Goal: Find specific page/section: Find specific page/section

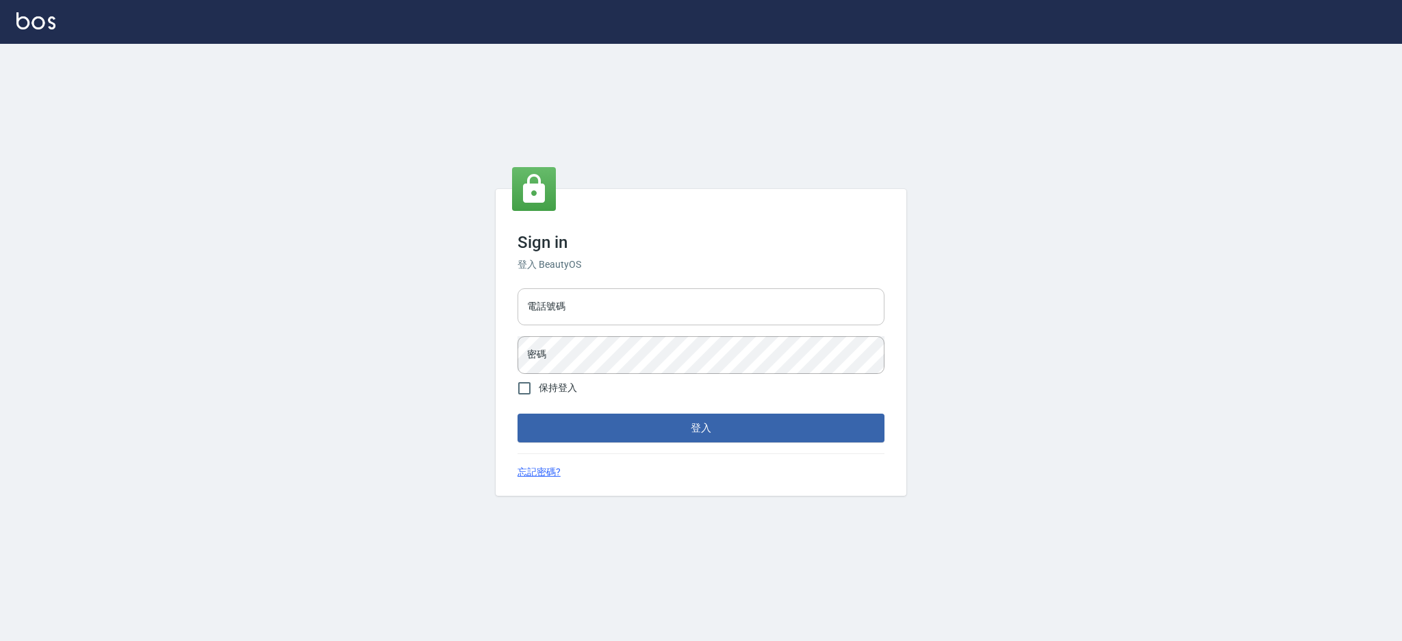
click at [554, 298] on input "電話號碼" at bounding box center [700, 306] width 367 height 37
type input "0980410316"
click at [517, 413] on button "登入" at bounding box center [700, 427] width 367 height 29
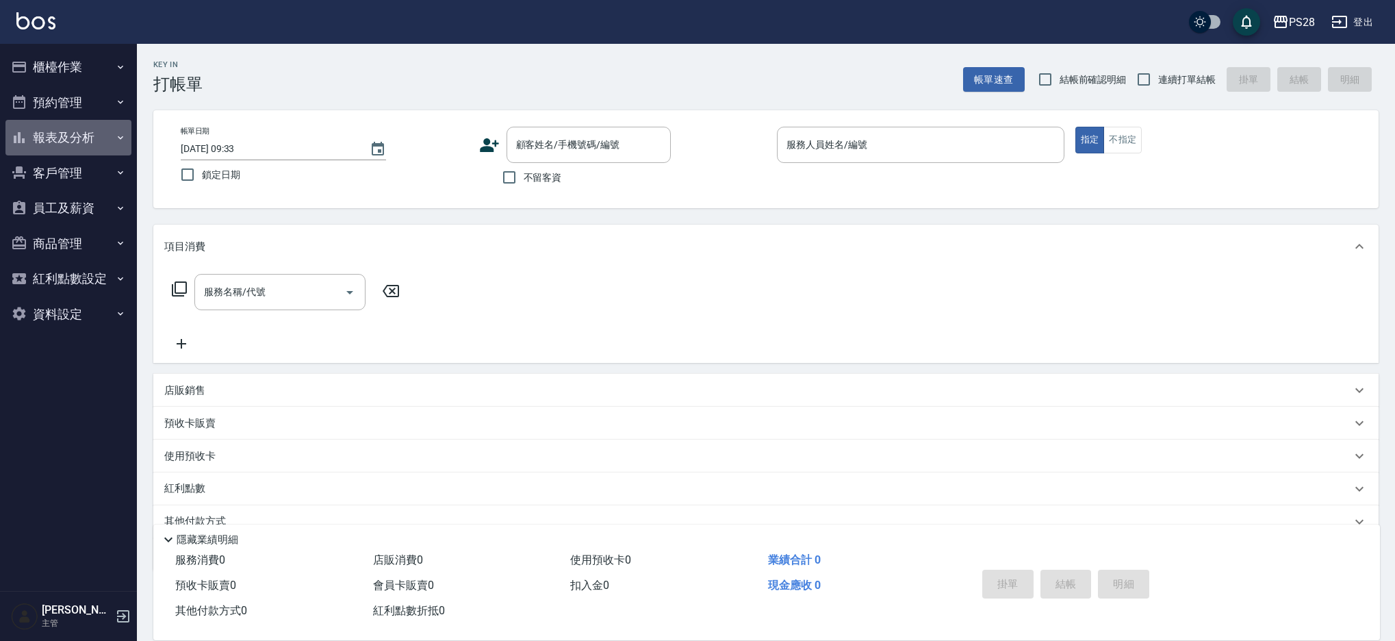
click at [62, 131] on button "報表及分析" at bounding box center [68, 138] width 126 height 36
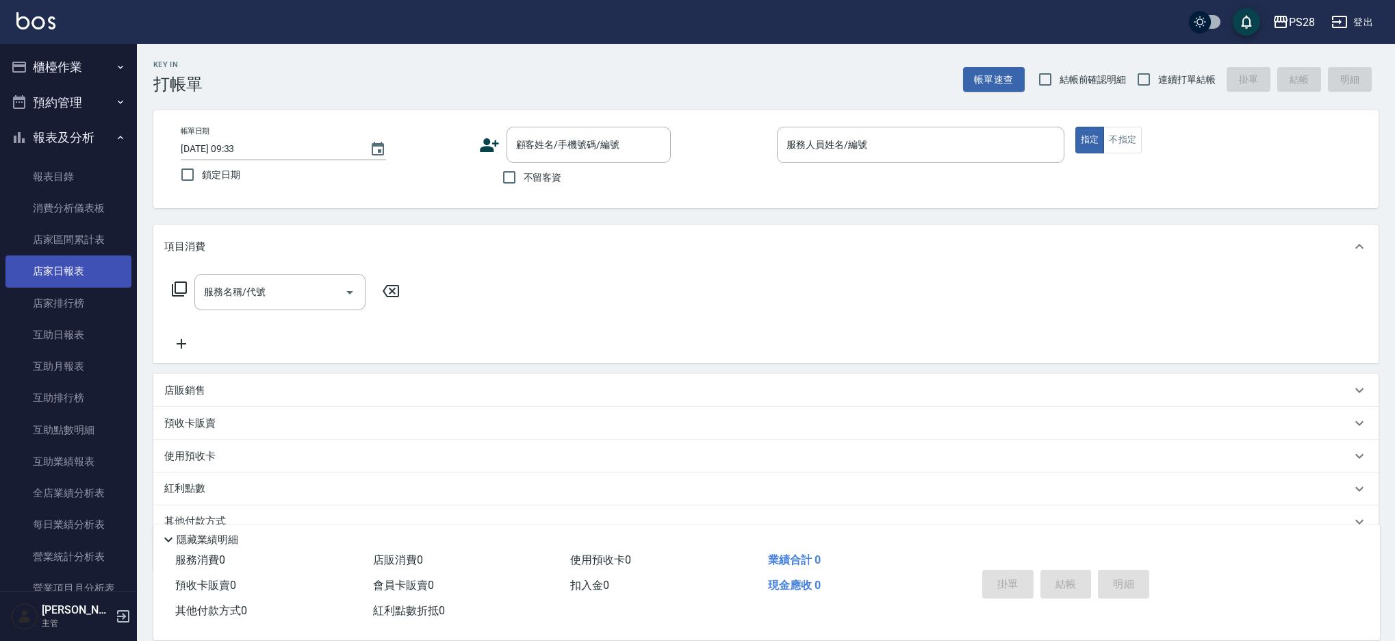
click at [62, 285] on link "店家日報表" at bounding box center [68, 270] width 126 height 31
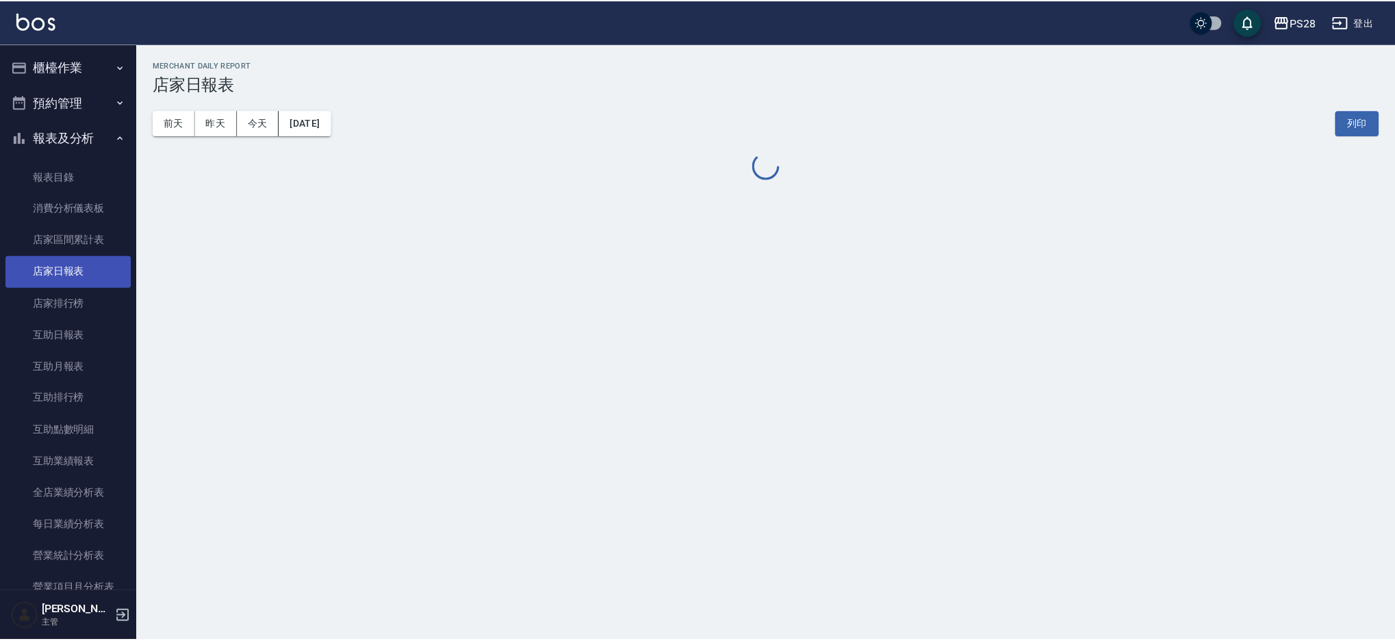
scroll to position [3, 0]
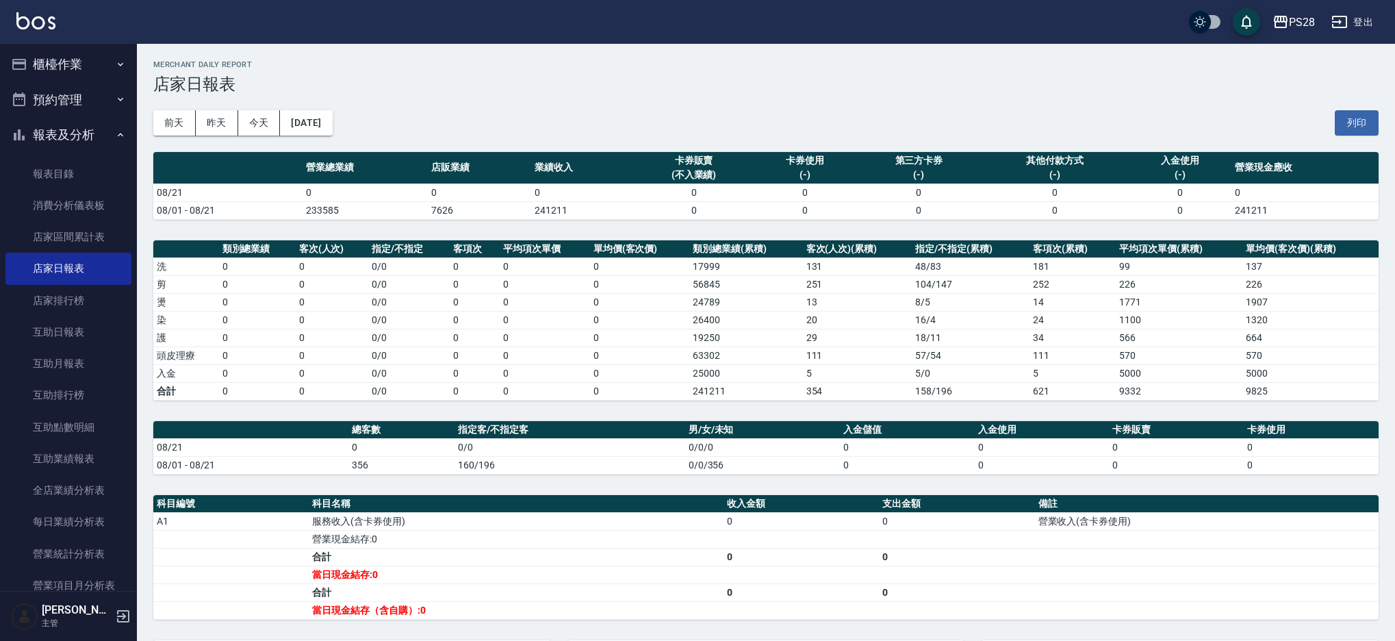
click at [80, 51] on button "櫃檯作業" at bounding box center [68, 65] width 126 height 36
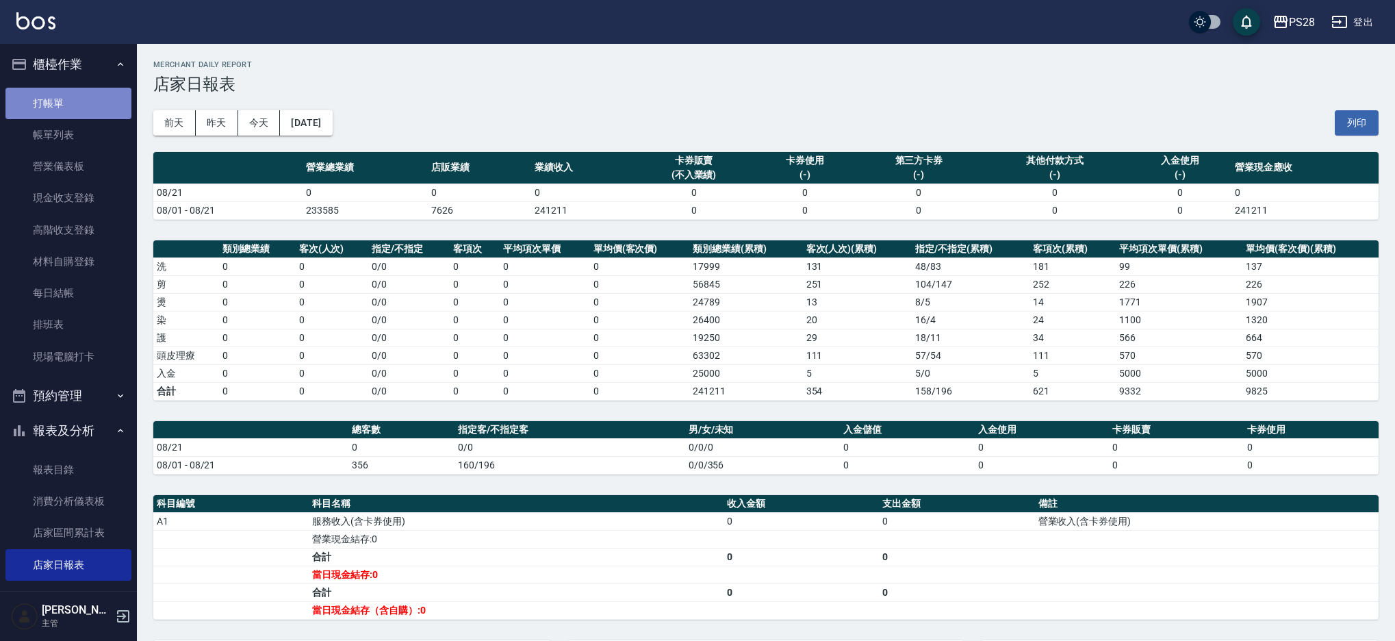
click at [69, 105] on link "打帳單" at bounding box center [68, 103] width 126 height 31
